Goal: Task Accomplishment & Management: Use online tool/utility

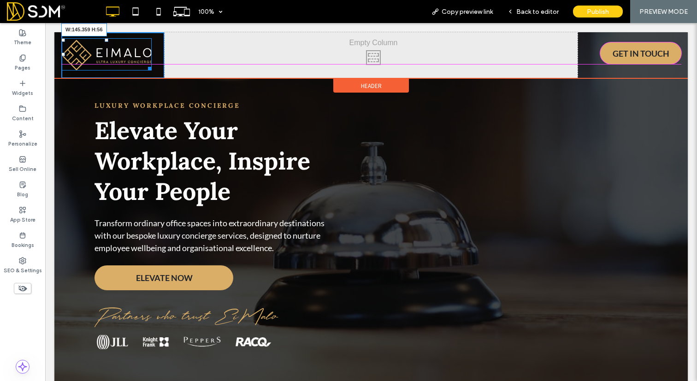
drag, startPoint x: 150, startPoint y: 68, endPoint x: 140, endPoint y: 59, distance: 13.1
click at [140, 59] on div "W:145.359 H:56 Click To Paste" at bounding box center [112, 55] width 103 height 46
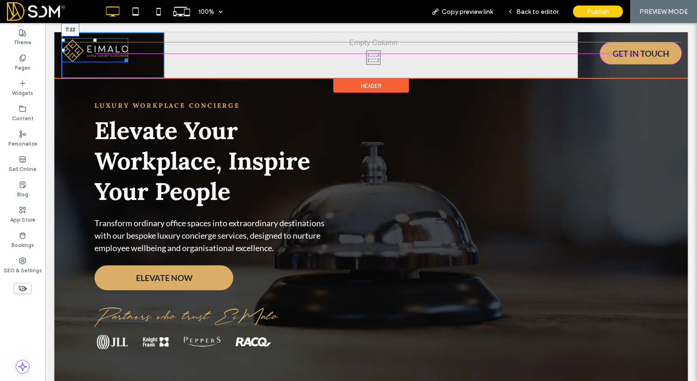
click at [94, 42] on div at bounding box center [95, 40] width 4 height 4
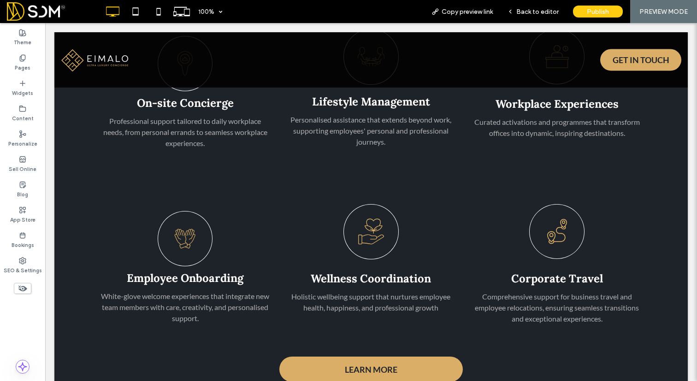
scroll to position [1776, 0]
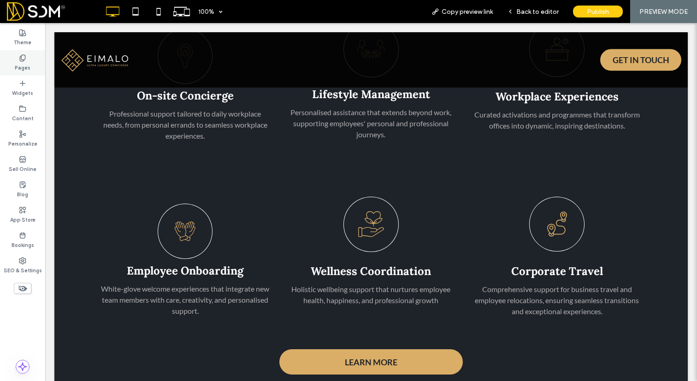
click at [23, 63] on label "Pages" at bounding box center [23, 67] width 16 height 10
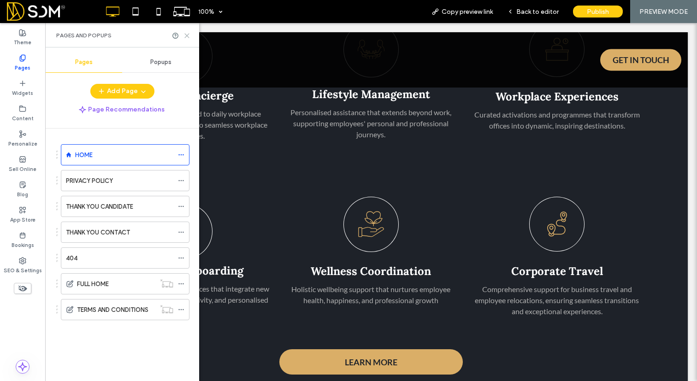
click at [190, 38] on icon at bounding box center [186, 35] width 7 height 7
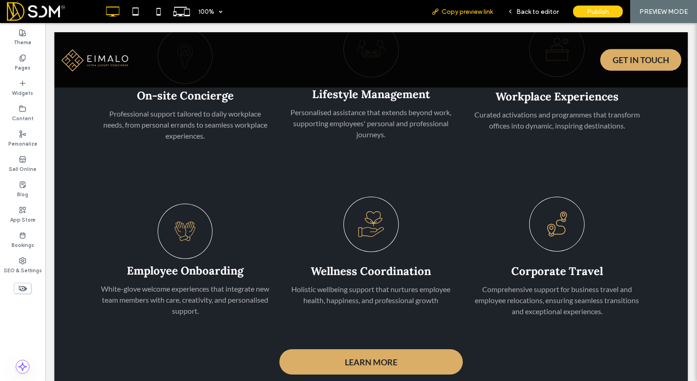
click at [447, 11] on span "Copy preview link" at bounding box center [466, 12] width 51 height 8
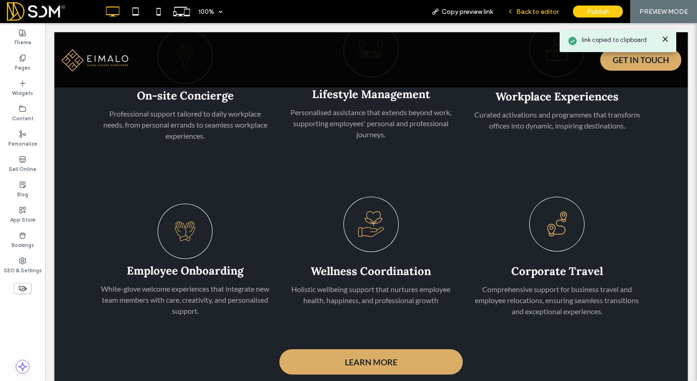
click at [536, 11] on span "Back to editor" at bounding box center [537, 12] width 42 height 8
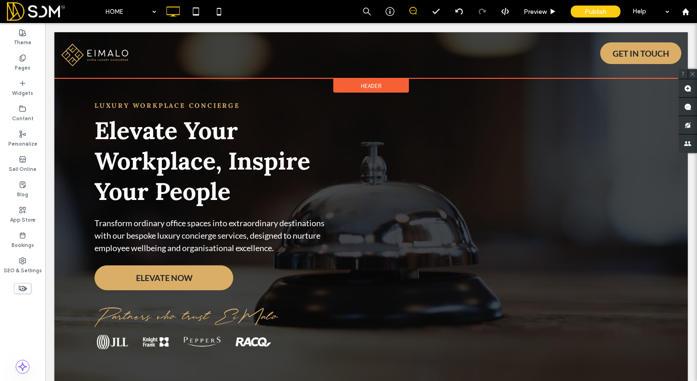
click at [374, 85] on span "Header" at bounding box center [371, 86] width 21 height 8
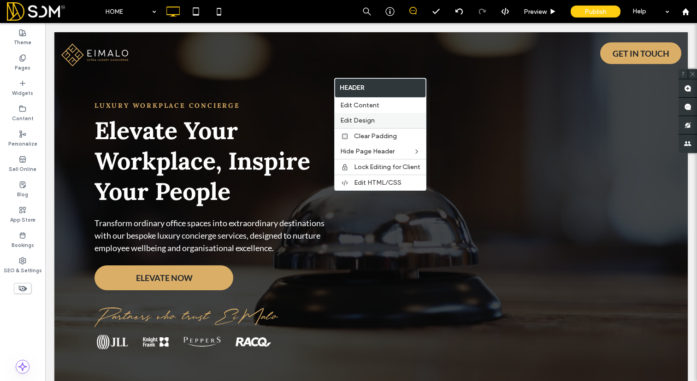
click at [362, 117] on span "Edit Design" at bounding box center [357, 121] width 35 height 8
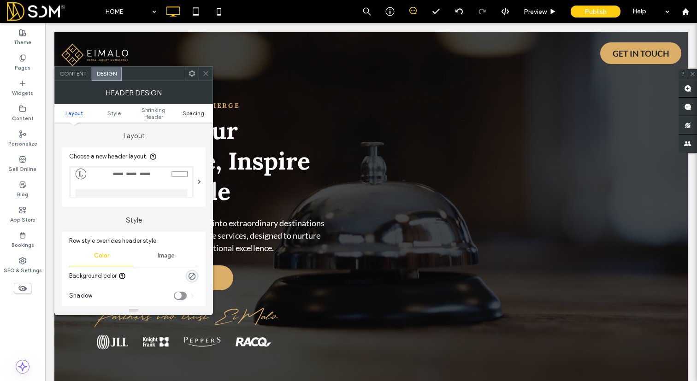
click at [195, 115] on span "Spacing" at bounding box center [193, 113] width 22 height 7
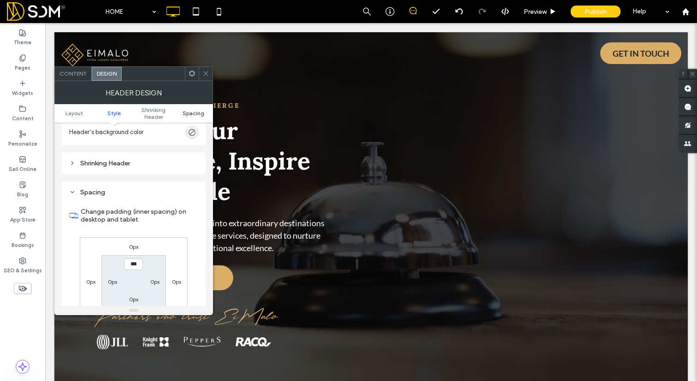
scroll to position [325, 0]
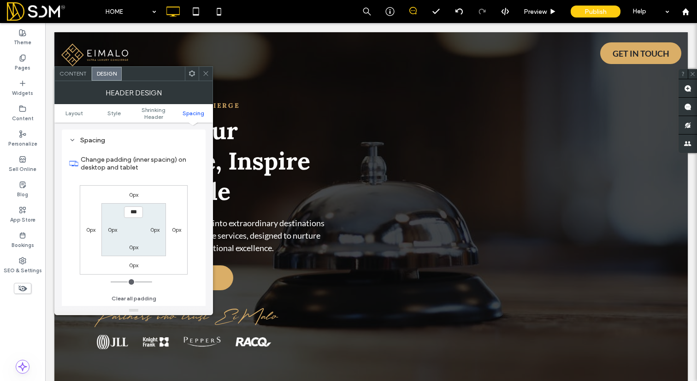
click at [205, 74] on icon at bounding box center [205, 73] width 7 height 7
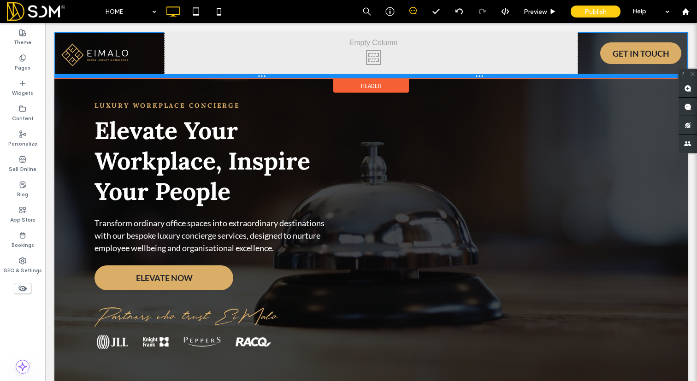
drag, startPoint x: 151, startPoint y: 77, endPoint x: 153, endPoint y: 64, distance: 14.0
click at [153, 64] on div "Click To Paste Click To Paste GET IN TOUCH Click To Paste" at bounding box center [370, 55] width 633 height 46
drag, startPoint x: 380, startPoint y: 76, endPoint x: 382, endPoint y: 43, distance: 32.3
click at [382, 43] on div "Click To Paste Click To Paste GET IN TOUCH Click To Paste" at bounding box center [370, 55] width 633 height 46
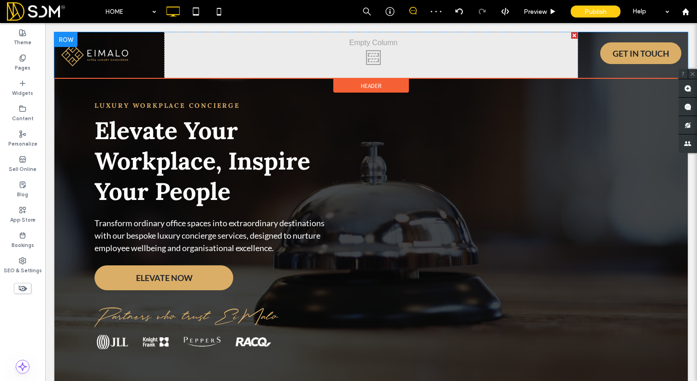
click at [588, 55] on div "GET IN TOUCH Click To Paste" at bounding box center [628, 55] width 103 height 46
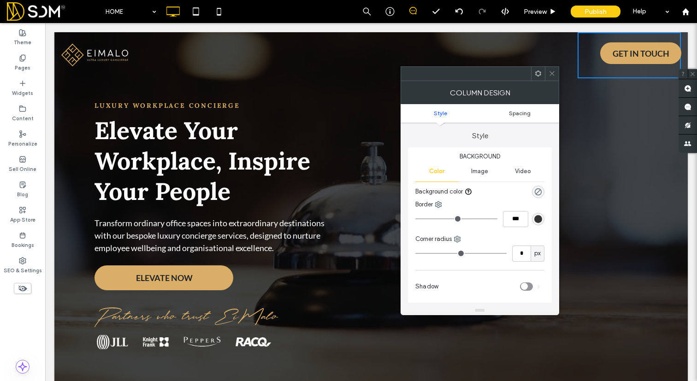
click at [530, 116] on link "Spacing" at bounding box center [519, 113] width 79 height 7
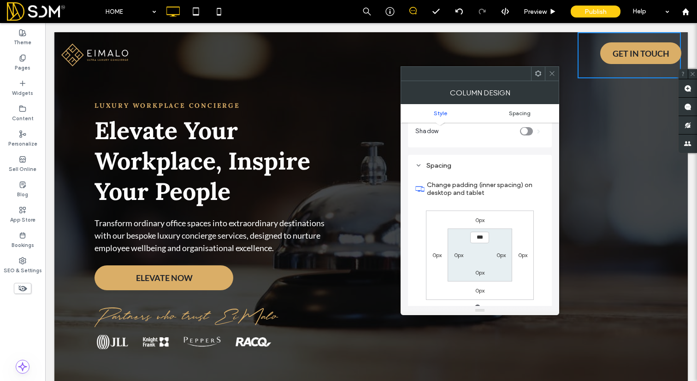
scroll to position [181, 0]
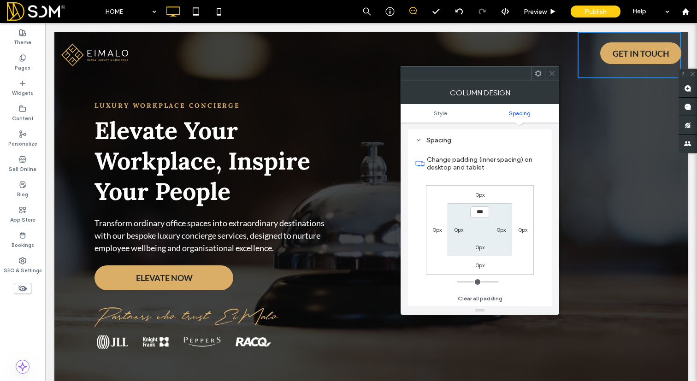
click at [420, 58] on div "Click To Paste" at bounding box center [370, 55] width 413 height 46
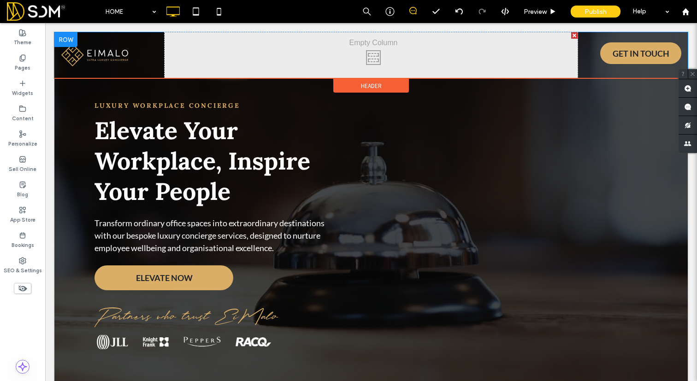
click at [398, 50] on div "Click To Paste" at bounding box center [370, 55] width 413 height 46
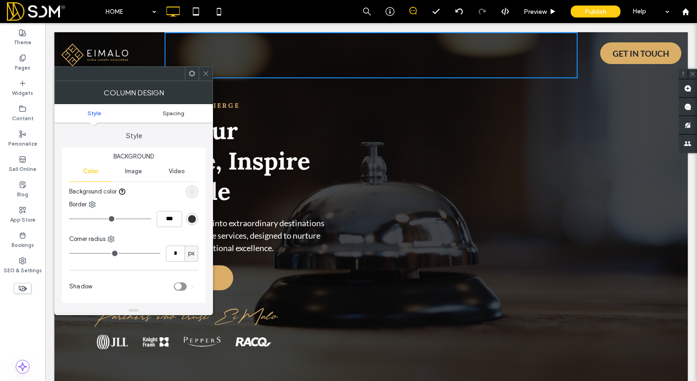
click at [180, 110] on span "Spacing" at bounding box center [174, 113] width 22 height 7
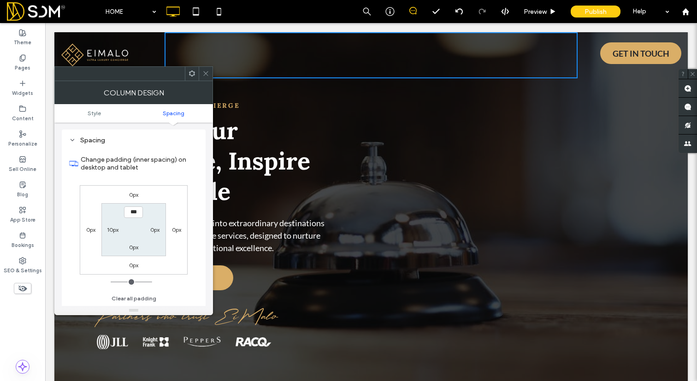
click at [209, 71] on icon at bounding box center [205, 73] width 7 height 7
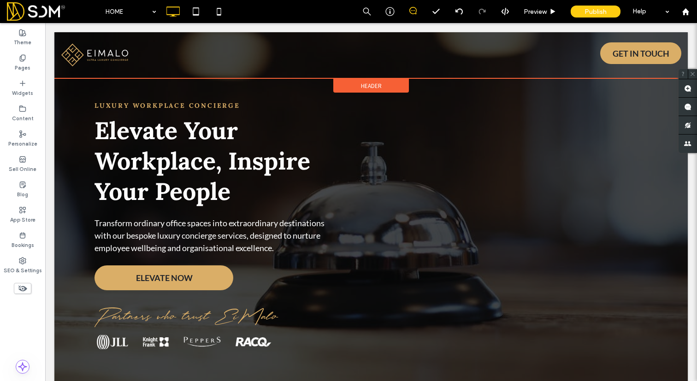
click at [604, 78] on div "Header" at bounding box center [370, 78] width 633 height 1
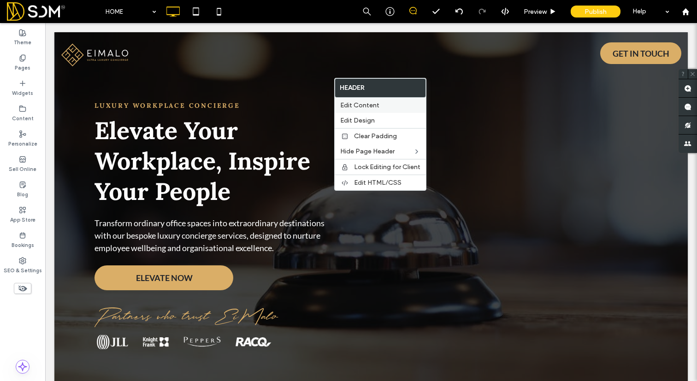
click at [365, 105] on span "Edit Content" at bounding box center [359, 105] width 39 height 8
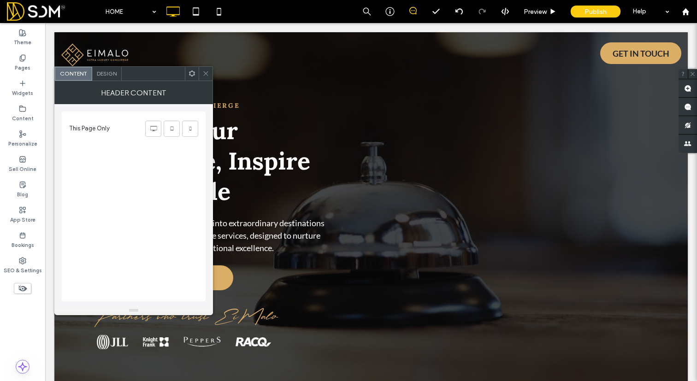
click at [113, 73] on span "Design" at bounding box center [107, 73] width 20 height 7
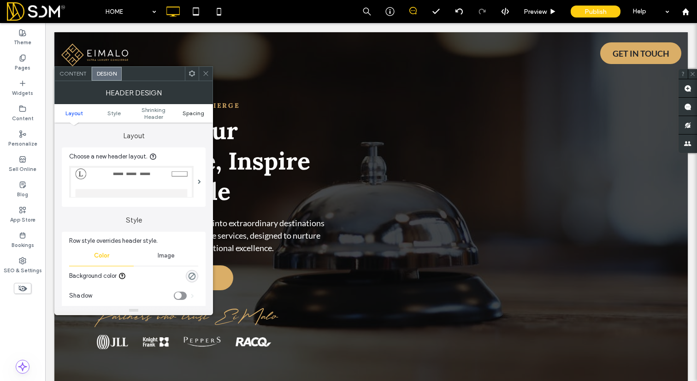
click at [191, 116] on span "Spacing" at bounding box center [193, 113] width 22 height 7
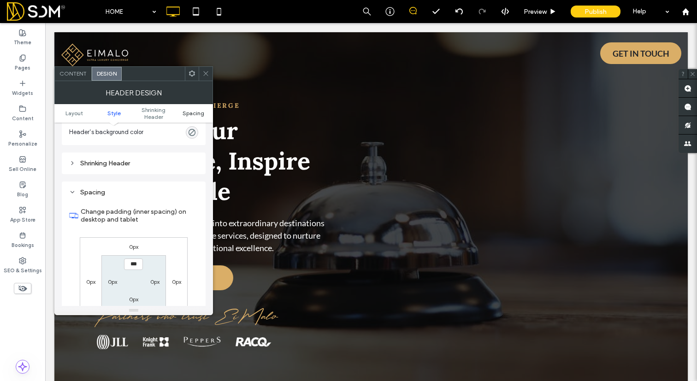
scroll to position [325, 0]
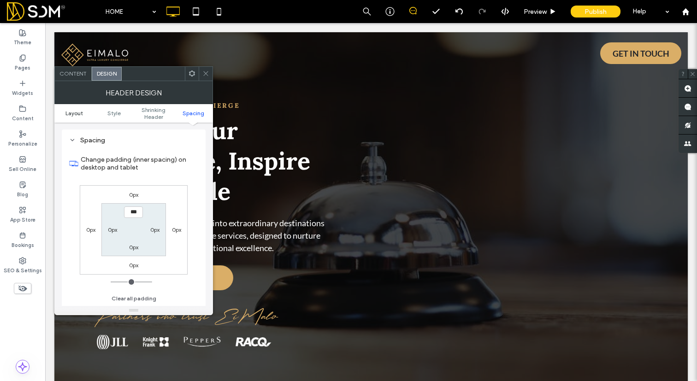
click at [82, 110] on span "Layout" at bounding box center [74, 113] width 18 height 7
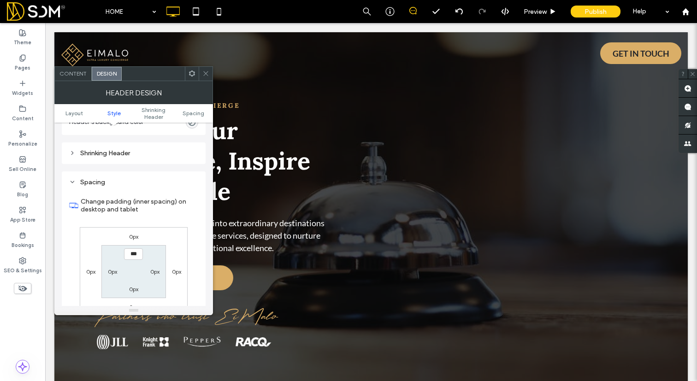
scroll to position [286, 0]
click at [99, 153] on div "Shrinking Header" at bounding box center [133, 151] width 129 height 8
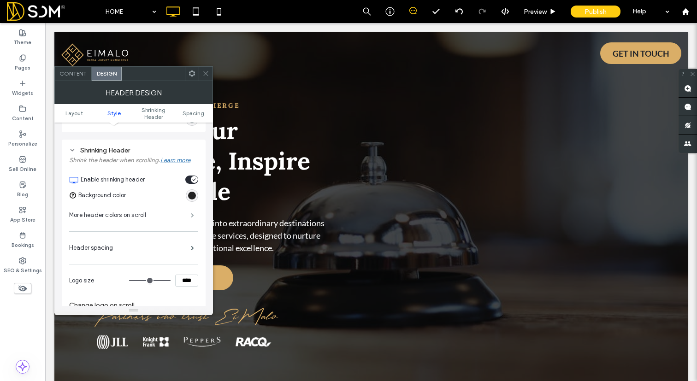
click at [194, 213] on span at bounding box center [192, 215] width 3 height 5
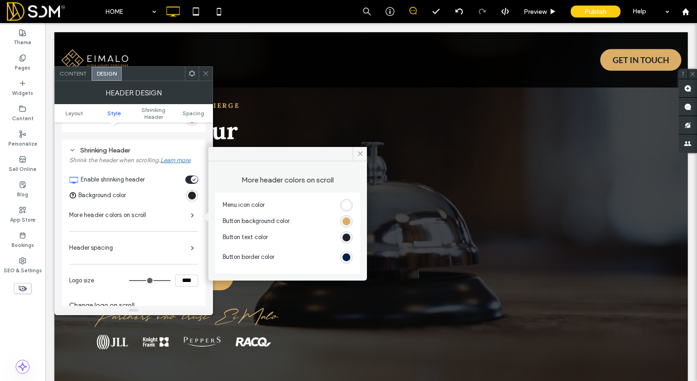
click at [206, 76] on icon at bounding box center [205, 73] width 7 height 7
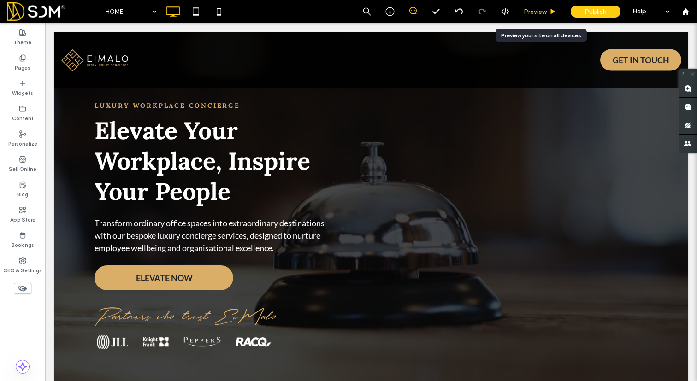
click at [535, 8] on span "Preview" at bounding box center [534, 12] width 23 height 8
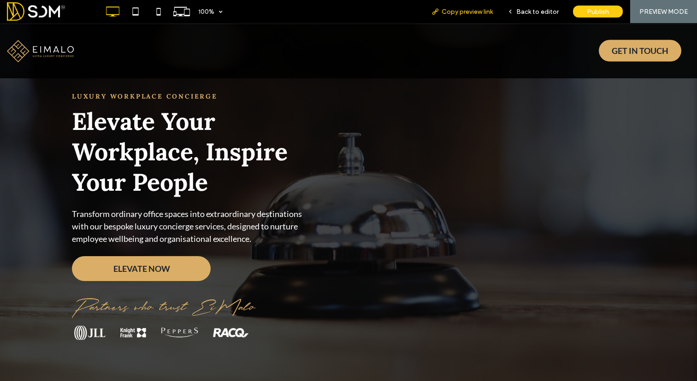
click at [482, 11] on span "Copy preview link" at bounding box center [466, 12] width 51 height 8
